Goal: Information Seeking & Learning: Learn about a topic

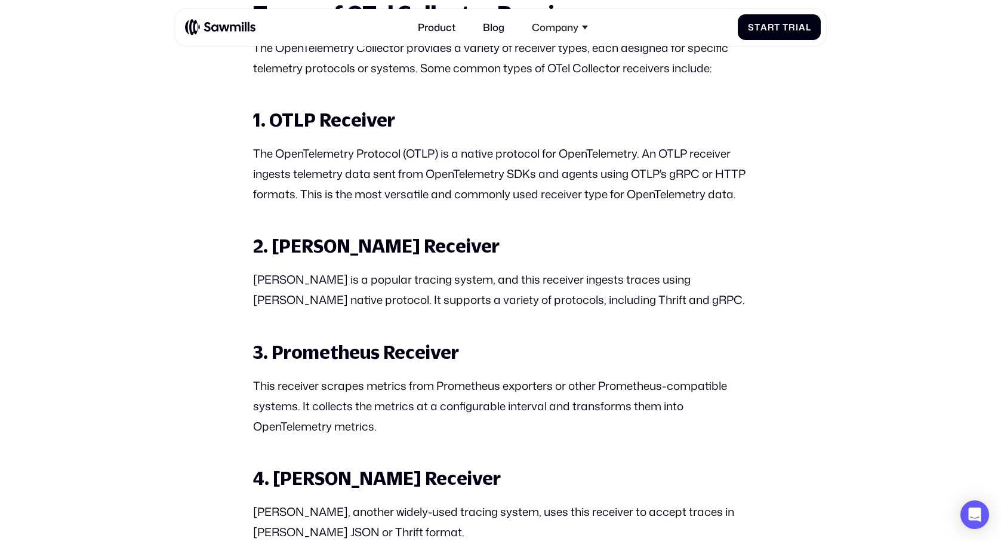
scroll to position [1210, 0]
click at [617, 160] on p "The OpenTelemetry Protocol (OTLP) is a native protocol for OpenTelemetry. An OT…" at bounding box center [500, 174] width 494 height 61
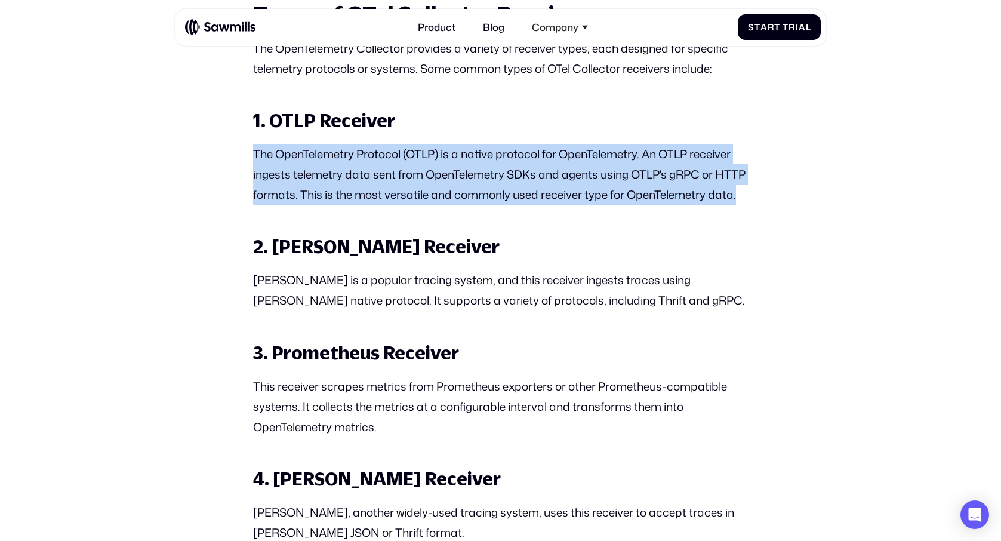
click at [617, 160] on p "The OpenTelemetry Protocol (OTLP) is a native protocol for OpenTelemetry. An OT…" at bounding box center [500, 174] width 494 height 61
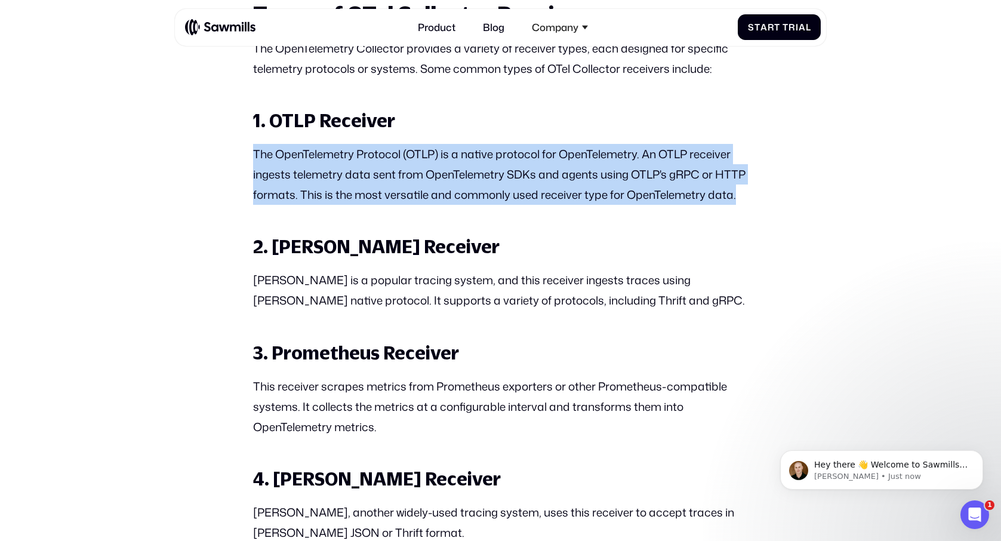
scroll to position [0, 0]
click at [451, 177] on p "The OpenTelemetry Protocol (OTLP) is a native protocol for OpenTelemetry. An OT…" at bounding box center [500, 174] width 494 height 61
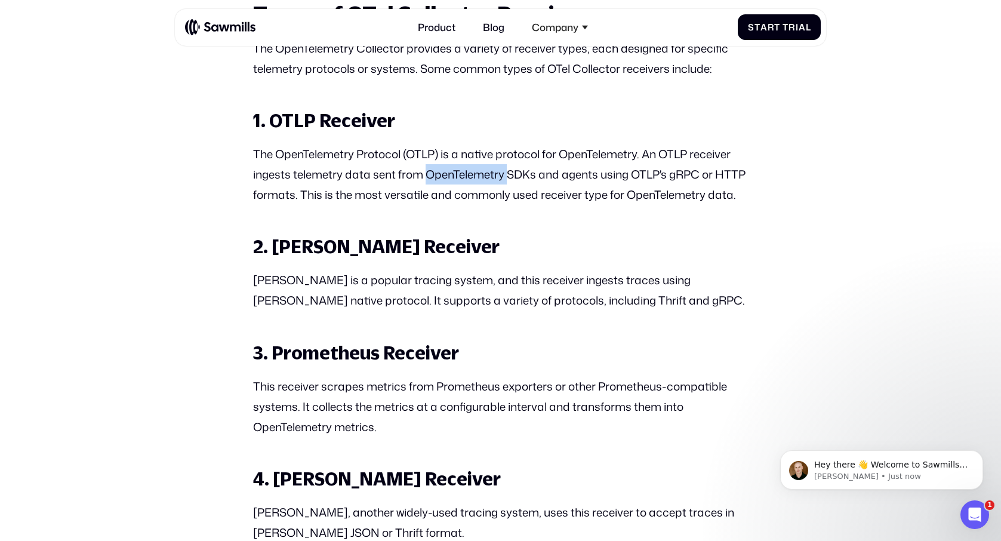
click at [451, 177] on p "The OpenTelemetry Protocol (OTLP) is a native protocol for OpenTelemetry. An OT…" at bounding box center [500, 174] width 494 height 61
click at [392, 177] on p "The OpenTelemetry Protocol (OTLP) is a native protocol for OpenTelemetry. An OT…" at bounding box center [500, 174] width 494 height 61
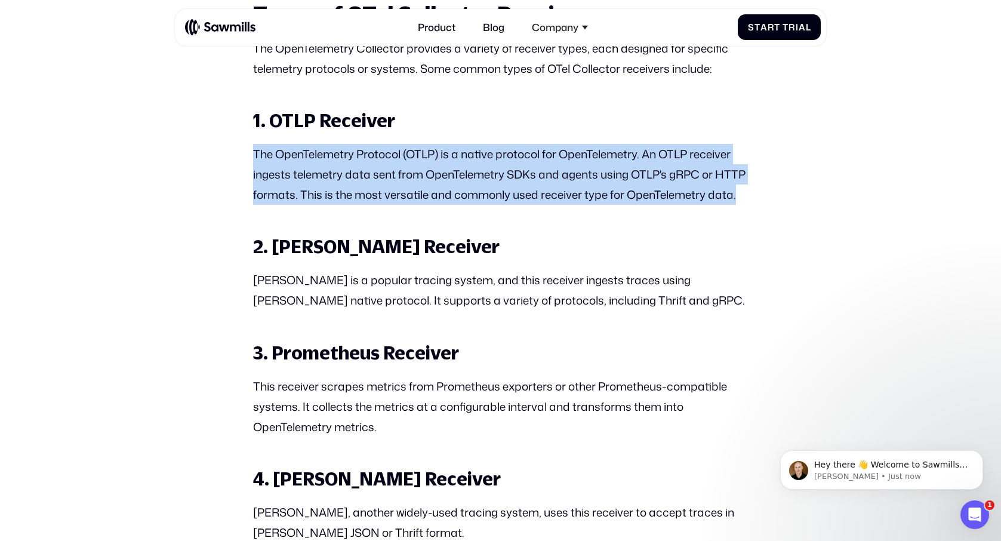
click at [392, 177] on p "The OpenTelemetry Protocol (OTLP) is a native protocol for OpenTelemetry. An OT…" at bounding box center [500, 174] width 494 height 61
click at [690, 176] on p "The OpenTelemetry Protocol (OTLP) is a native protocol for OpenTelemetry. An OT…" at bounding box center [500, 174] width 494 height 61
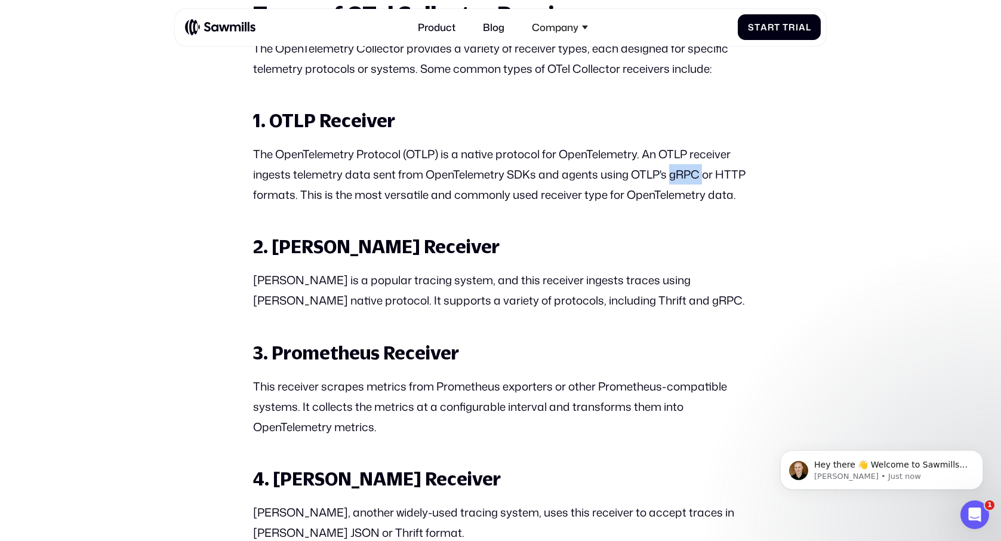
click at [690, 176] on p "The OpenTelemetry Protocol (OTLP) is a native protocol for OpenTelemetry. An OT…" at bounding box center [500, 174] width 494 height 61
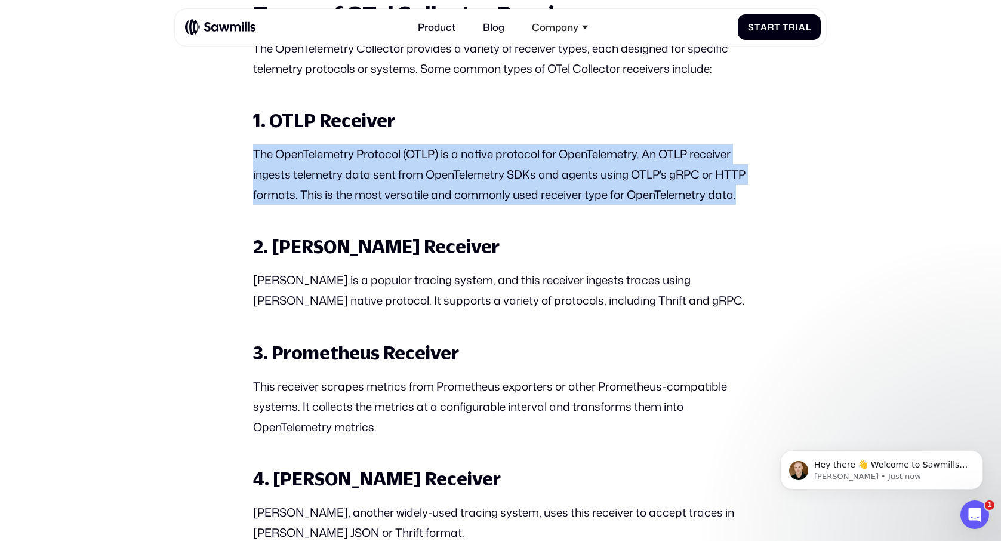
click at [690, 176] on p "The OpenTelemetry Protocol (OTLP) is a native protocol for OpenTelemetry. An OT…" at bounding box center [500, 174] width 494 height 61
click at [478, 182] on p "The OpenTelemetry Protocol (OTLP) is a native protocol for OpenTelemetry. An OT…" at bounding box center [500, 174] width 494 height 61
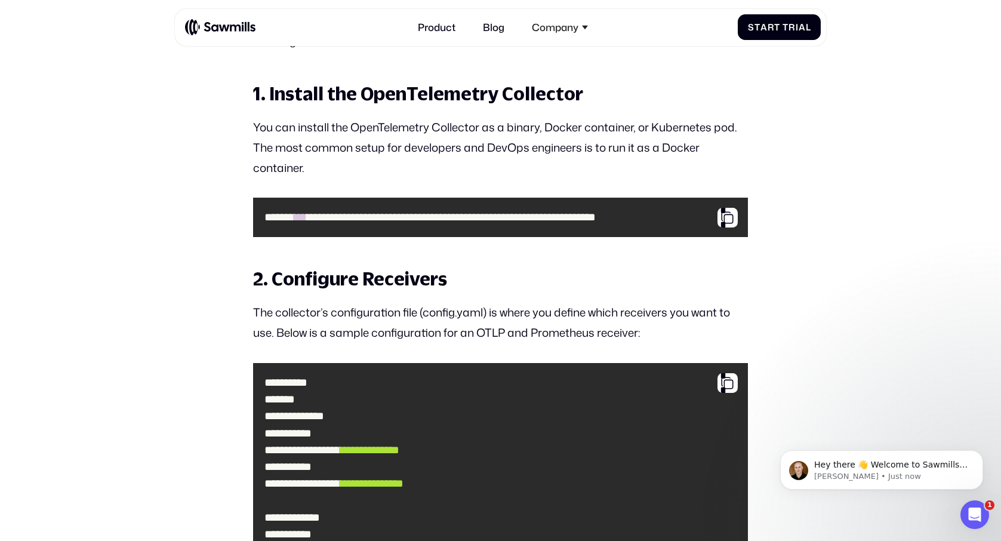
scroll to position [4062, 0]
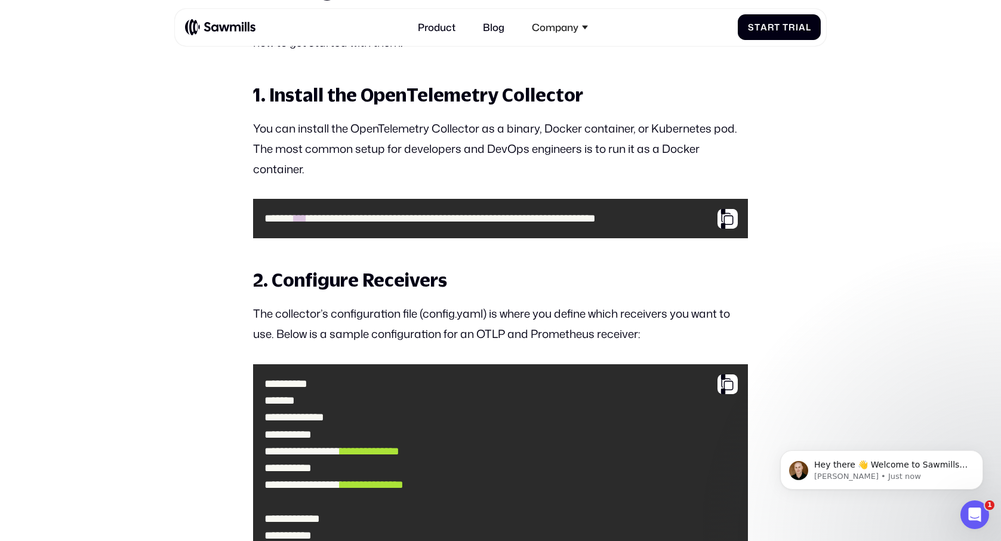
click at [528, 131] on p "You can install the OpenTelemetry Collector as a binary, Docker container, or K…" at bounding box center [500, 148] width 494 height 61
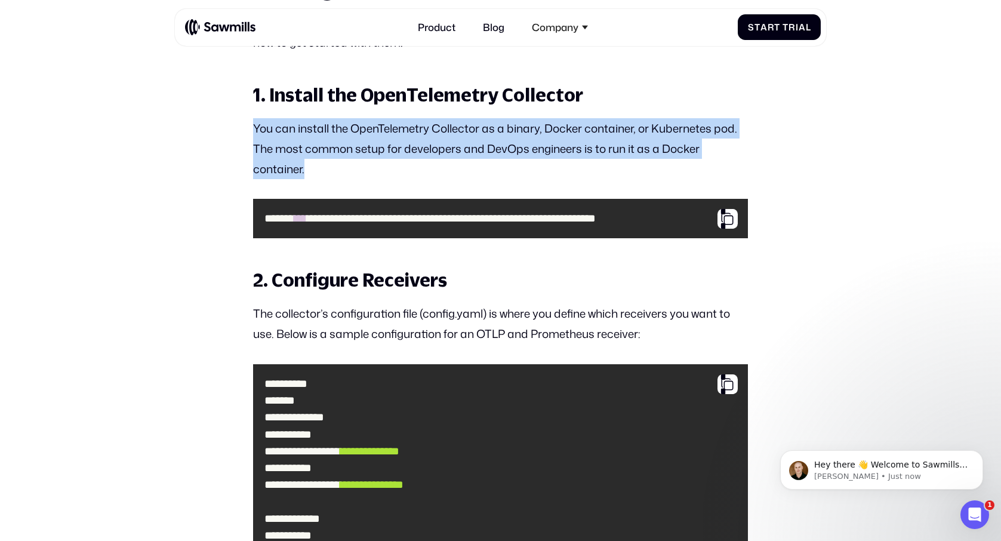
click at [528, 131] on p "You can install the OpenTelemetry Collector as a binary, Docker container, or K…" at bounding box center [500, 148] width 494 height 61
click at [524, 150] on p "You can install the OpenTelemetry Collector as a binary, Docker container, or K…" at bounding box center [500, 148] width 494 height 61
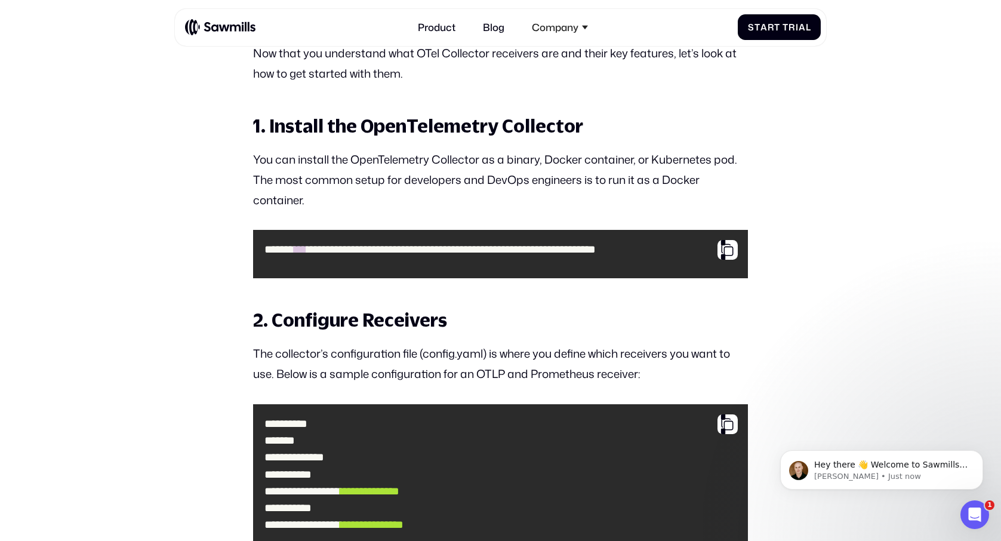
scroll to position [4016, 0]
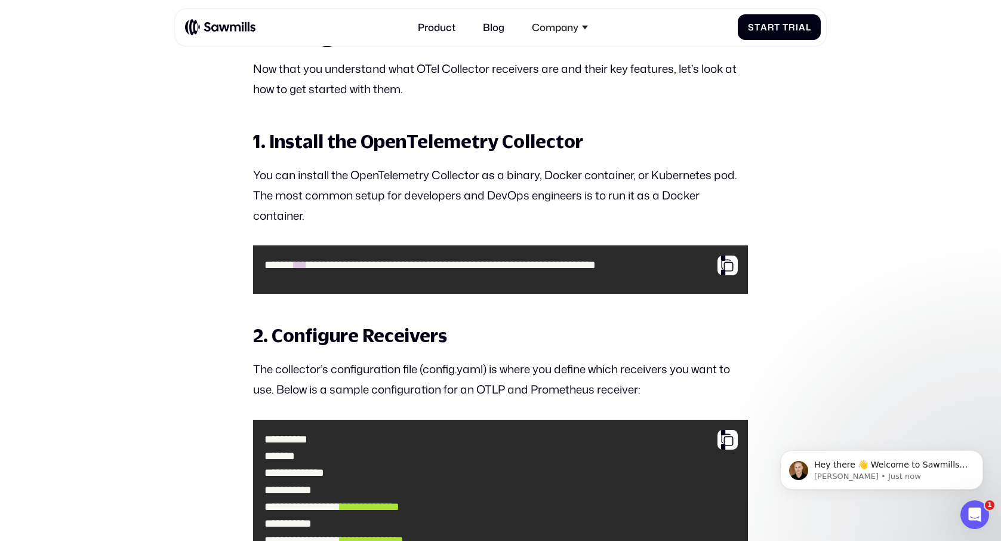
click at [569, 261] on span "**********" at bounding box center [451, 264] width 289 height 11
click at [595, 261] on span "**********" at bounding box center [451, 264] width 289 height 11
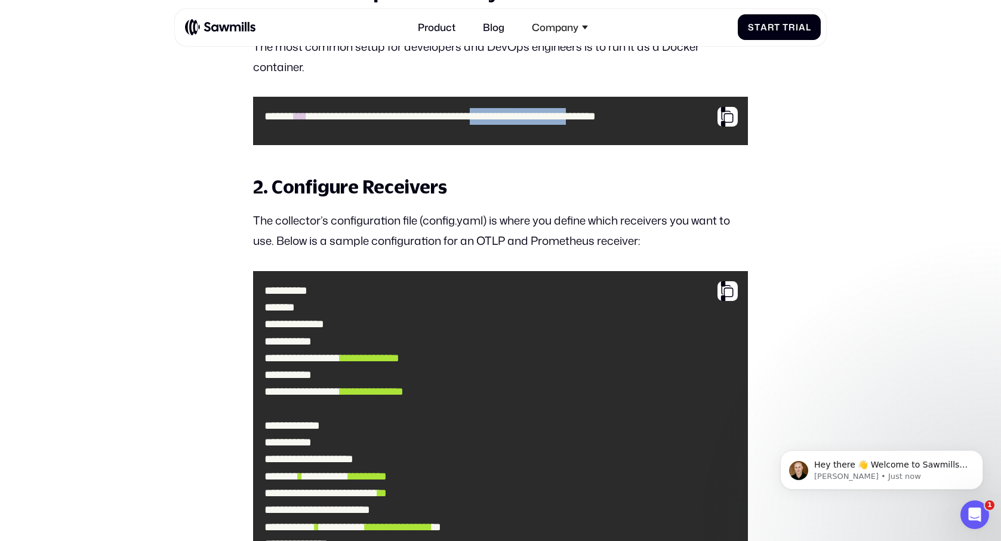
scroll to position [4163, 0]
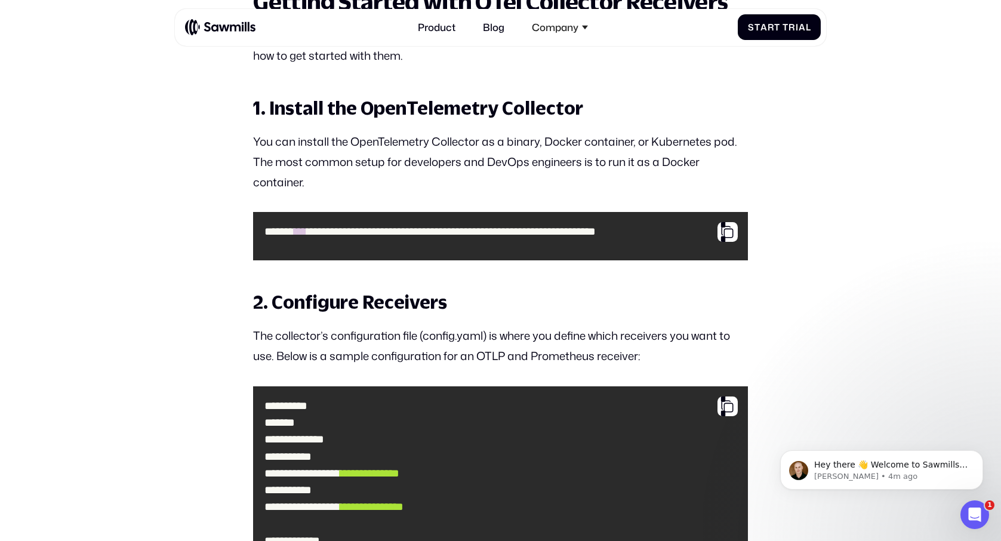
scroll to position [4047, 0]
